Goal: Task Accomplishment & Management: Use online tool/utility

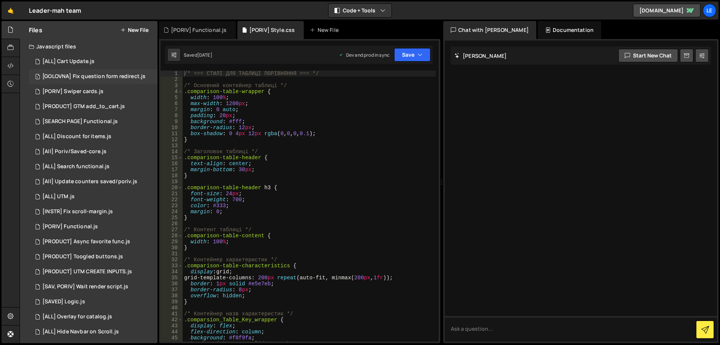
click at [102, 80] on div "1 [GOLOVNA] Fix question form redirect.js 0" at bounding box center [94, 76] width 131 height 15
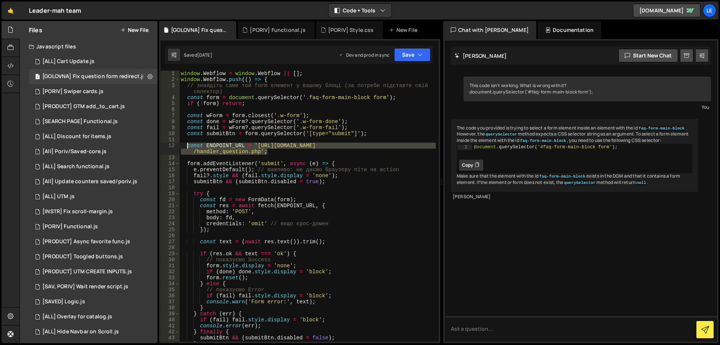
drag, startPoint x: 275, startPoint y: 150, endPoint x: 188, endPoint y: 145, distance: 87.9
click at [188, 145] on div "window . Webflow = window . Webflow || [ ] ; window . Webflow . push (( ) => { …" at bounding box center [307, 212] width 257 height 283
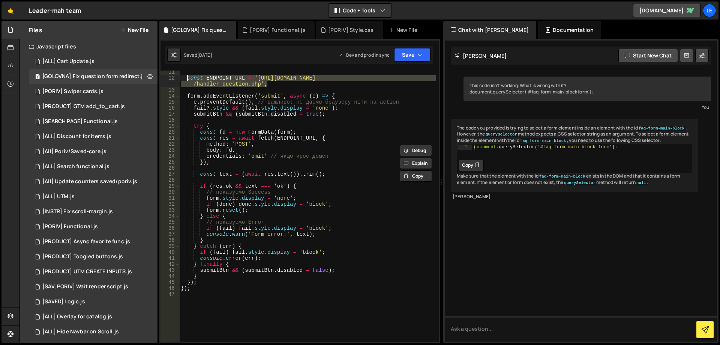
scroll to position [23, 0]
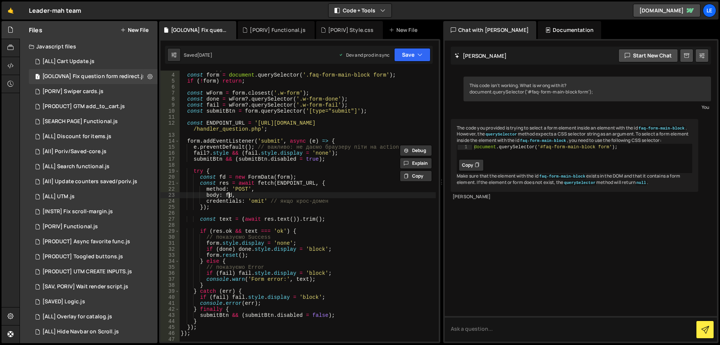
click at [230, 195] on div "// знайдіть саме той form елемент у вашому блоці (за потреби підставте свій сел…" at bounding box center [307, 204] width 257 height 289
click at [228, 194] on div "// знайдіть саме той form елемент у вашому блоці (за потреби підставте свій сел…" at bounding box center [307, 204] width 257 height 289
click at [256, 176] on div "// знайдіть саме той form елемент у вашому блоці (за потреби підставте свій сел…" at bounding box center [307, 204] width 257 height 289
type textarea "const fd = new FormData(form);"
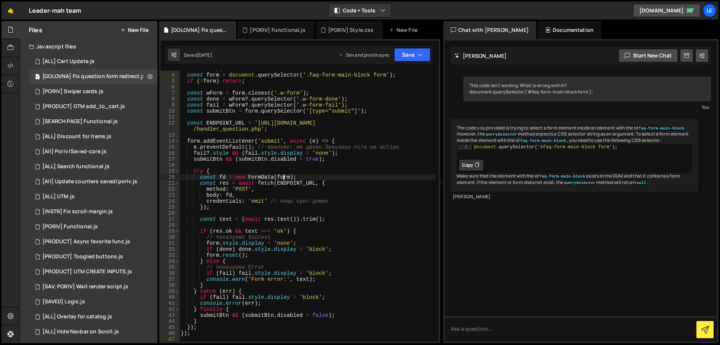
click at [284, 177] on div "// знайдіть саме той form елемент у вашому блоці (за потреби підставте свій сел…" at bounding box center [307, 204] width 257 height 289
click at [266, 177] on div "// знайдіть саме той form елемент у вашому блоці (за потреби підставте свій сел…" at bounding box center [307, 204] width 257 height 289
click at [283, 177] on div "// знайдіть саме той form елемент у вашому блоці (за потреби підставте свій сел…" at bounding box center [307, 204] width 257 height 289
